Goal: Task Accomplishment & Management: Manage account settings

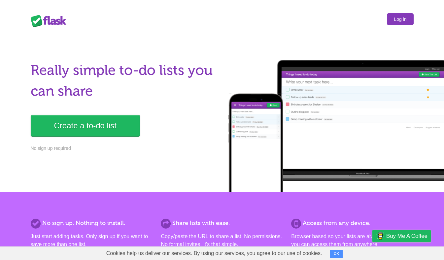
click at [397, 23] on link "Log in" at bounding box center [400, 19] width 26 height 12
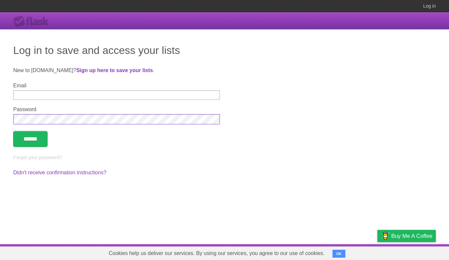
click at [13, 131] on input "******" at bounding box center [30, 139] width 34 height 16
